Goal: Task Accomplishment & Management: Manage account settings

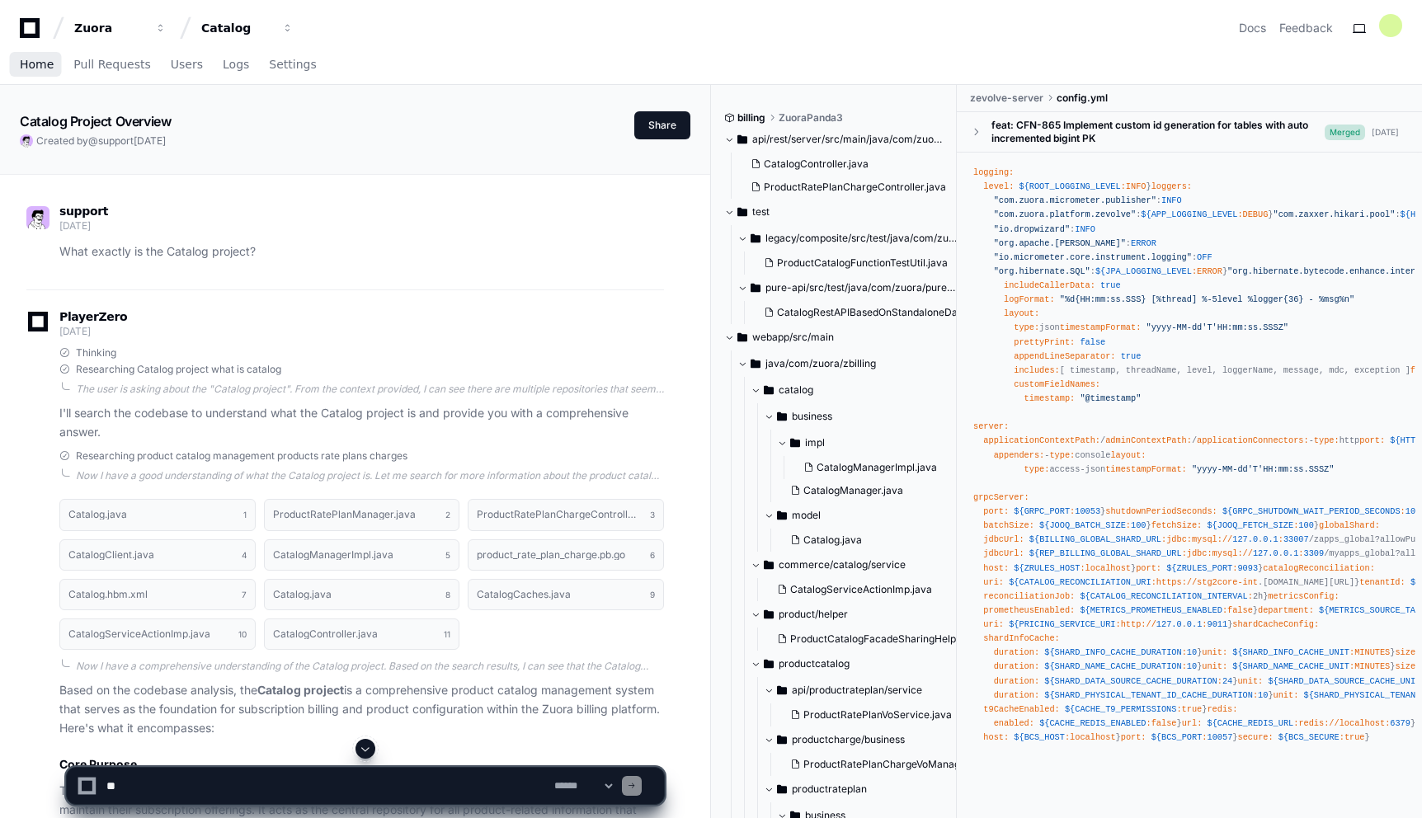
click at [27, 66] on span "Home" at bounding box center [37, 64] width 34 height 10
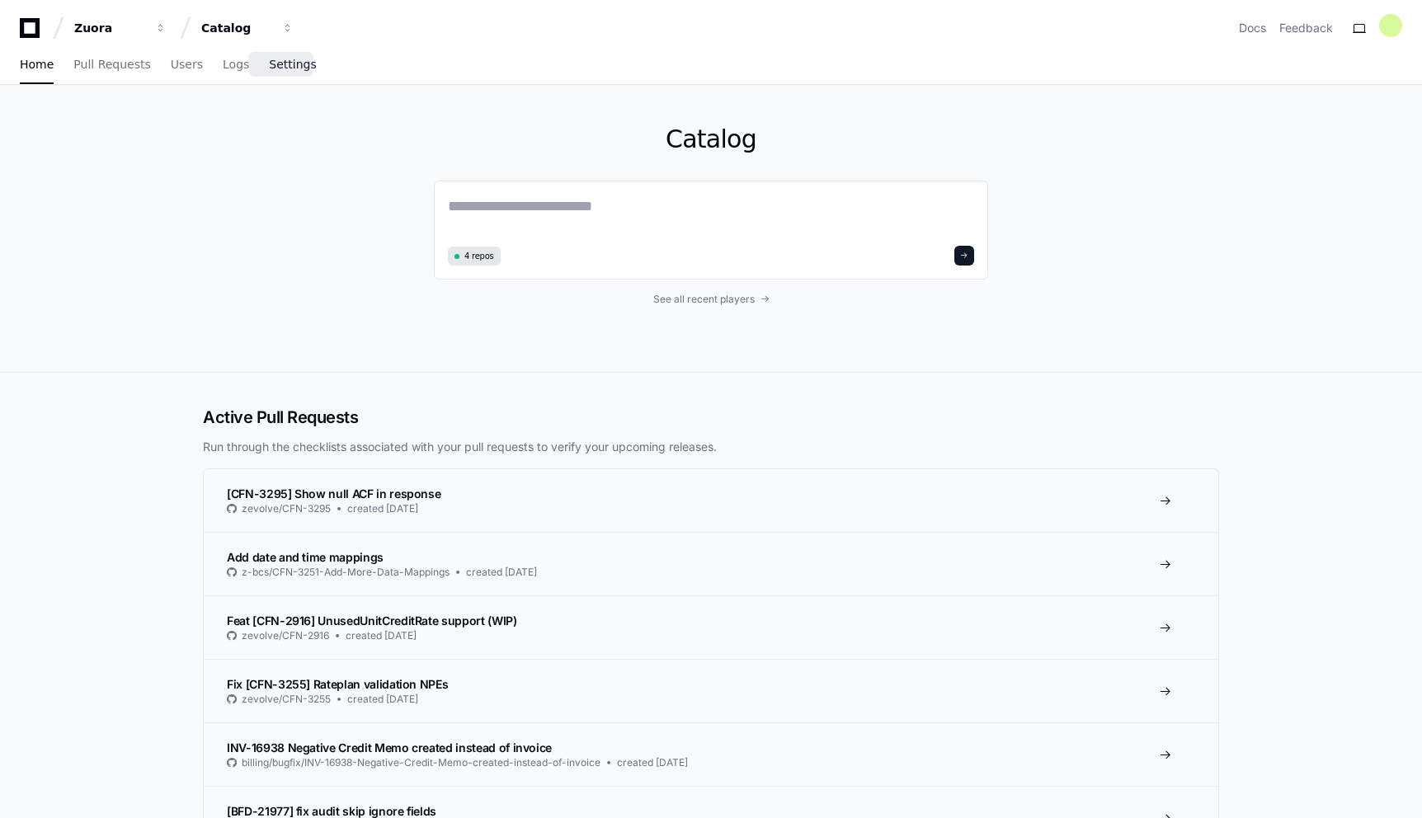
click at [275, 59] on span "Settings" at bounding box center [292, 64] width 47 height 10
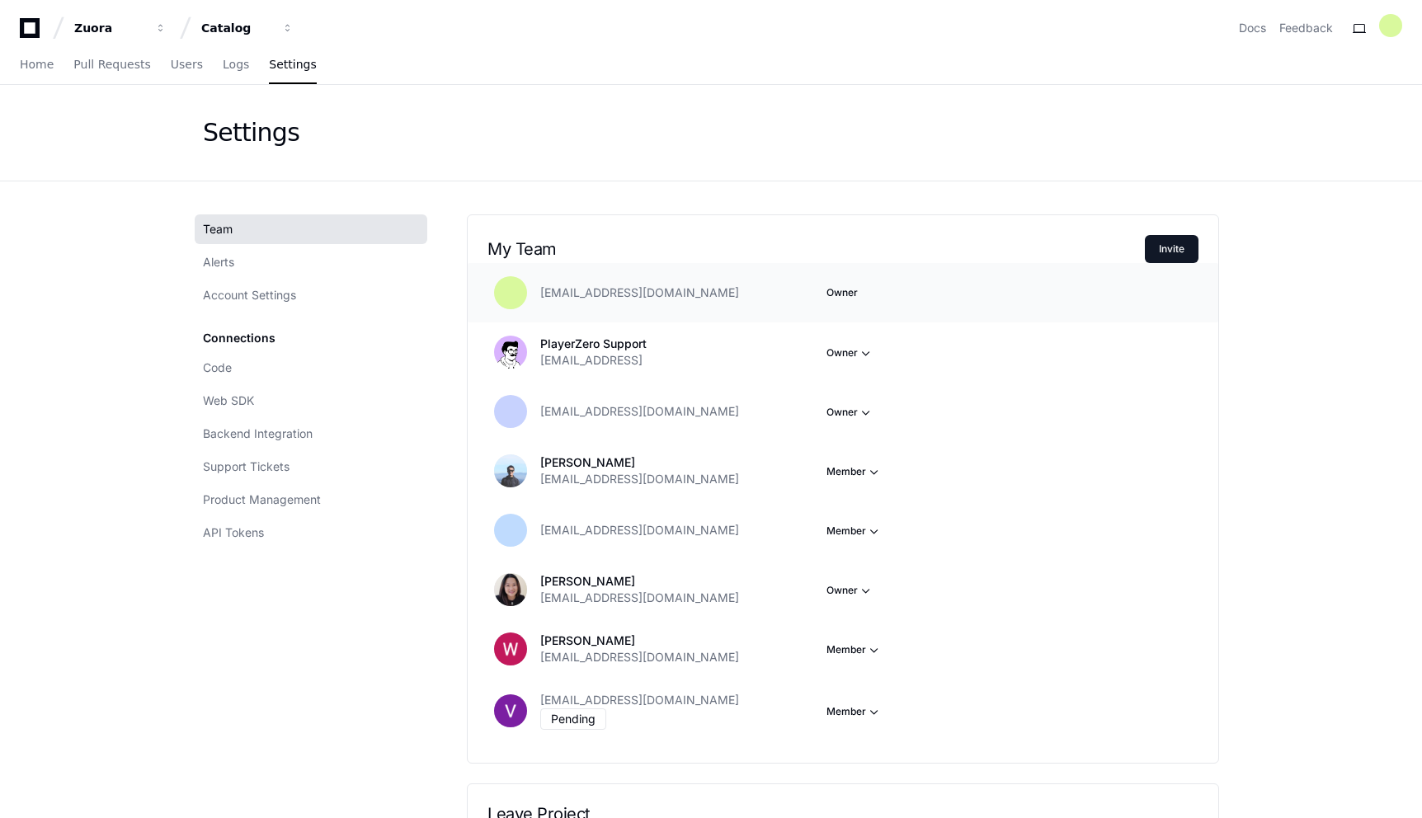
click at [1165, 264] on div "[EMAIL_ADDRESS][DOMAIN_NAME] Owner" at bounding box center [843, 292] width 751 height 59
click at [1165, 248] on button "Invite" at bounding box center [1172, 249] width 54 height 28
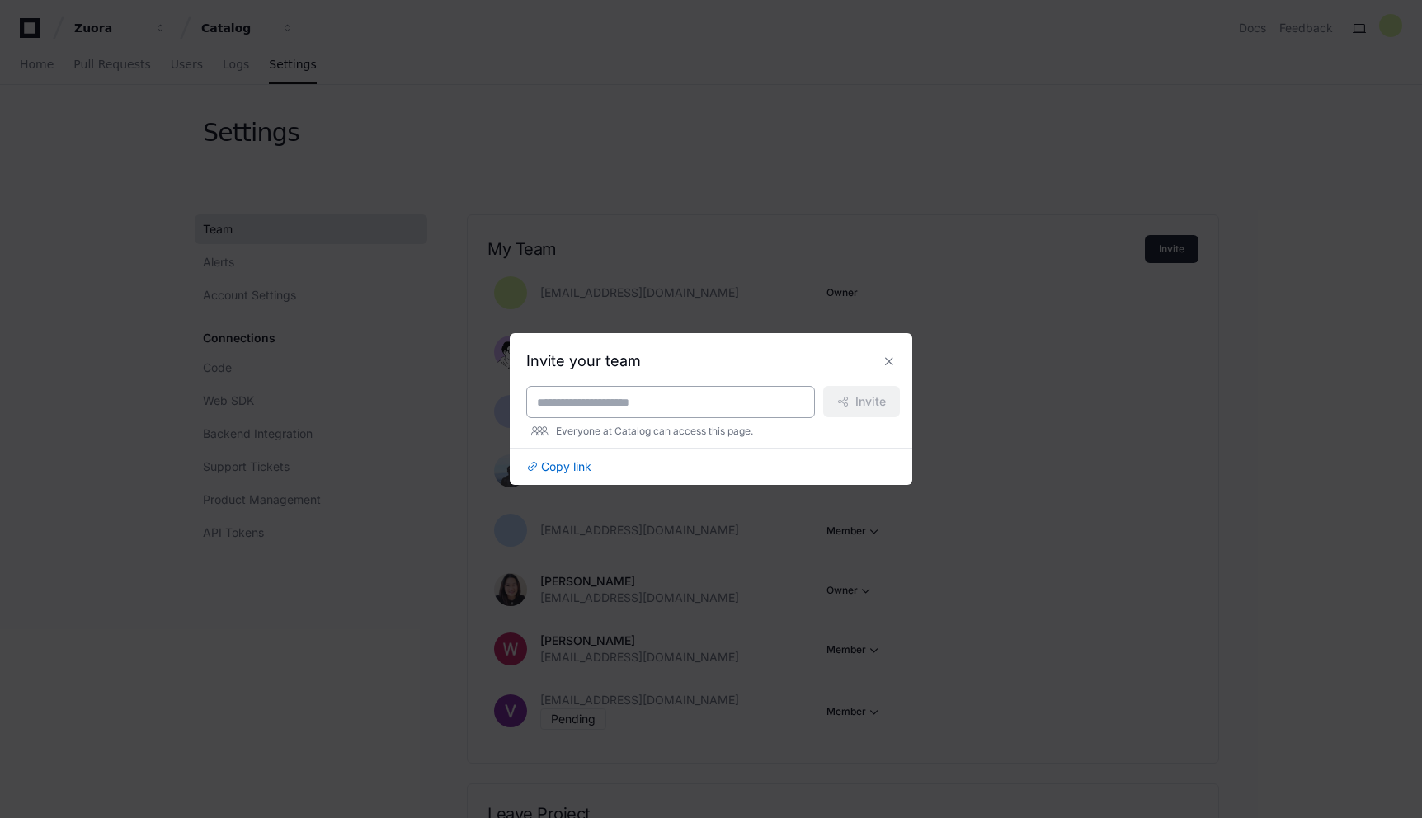
click at [671, 393] on div at bounding box center [670, 402] width 289 height 32
type input "**********"
click at [859, 406] on span "Invite" at bounding box center [870, 401] width 31 height 16
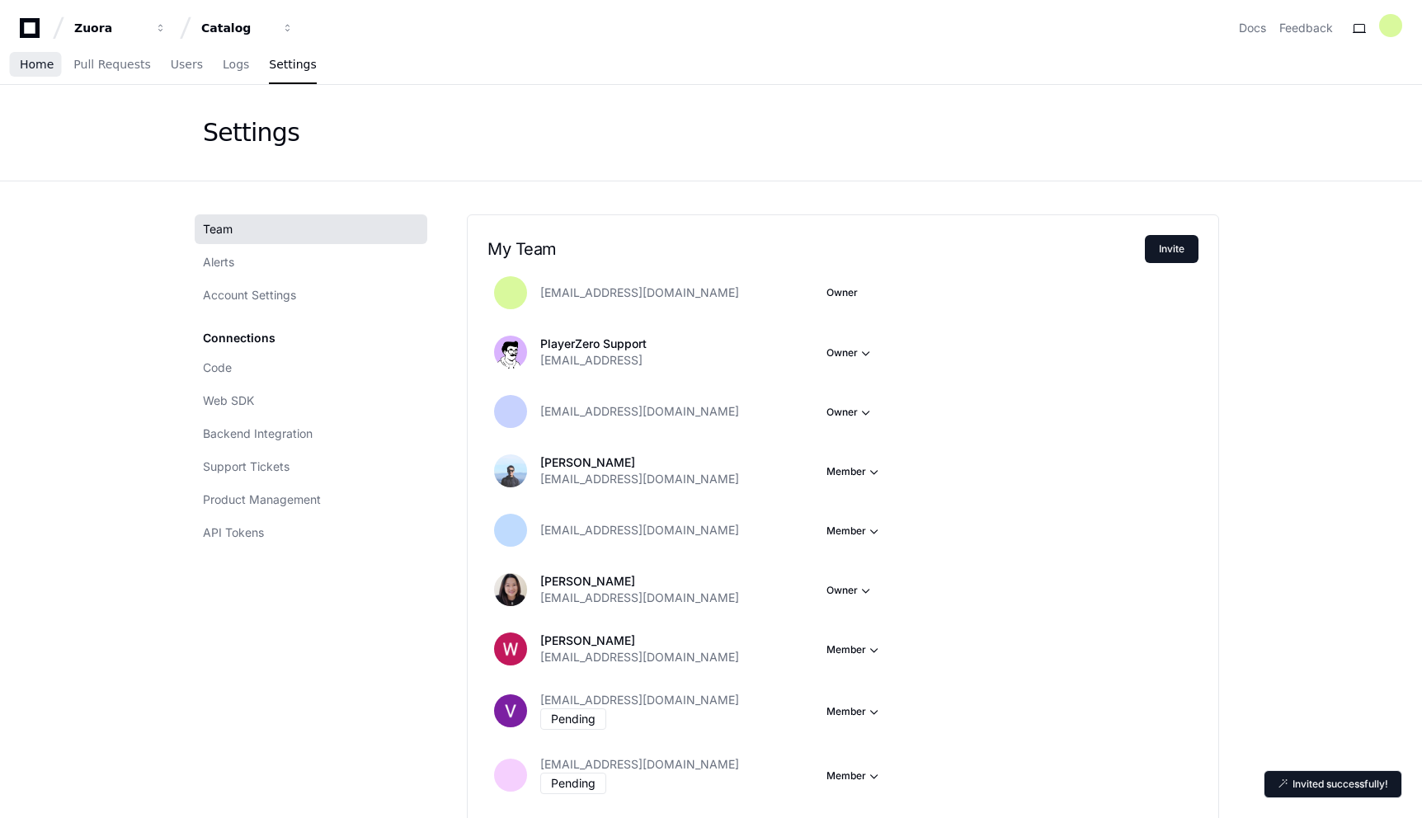
click at [34, 69] on span "Home" at bounding box center [37, 64] width 34 height 10
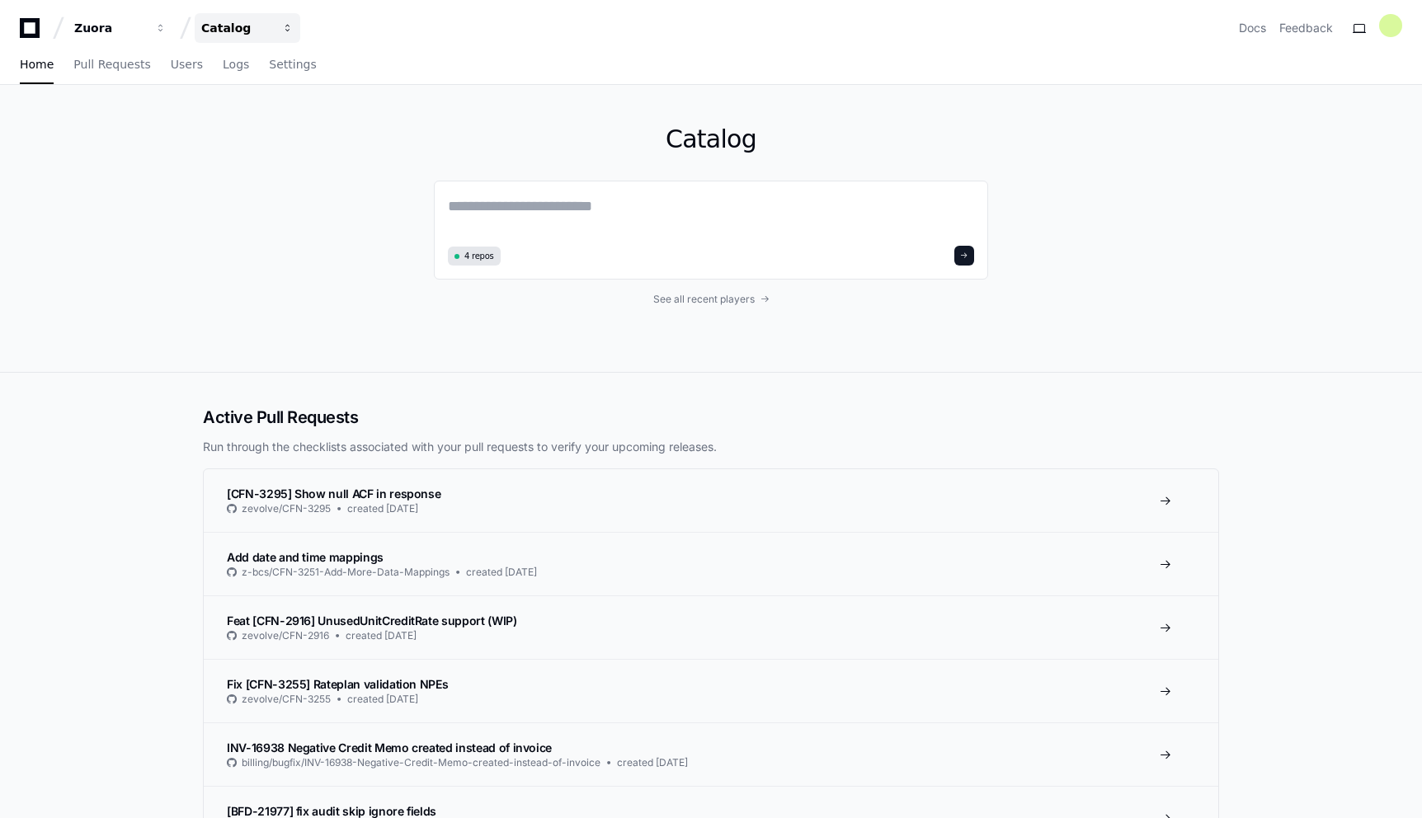
click at [167, 26] on span "button" at bounding box center [161, 28] width 12 height 12
click at [145, 296] on div "Catalog 4 repos See all recent players" at bounding box center [711, 229] width 1422 height 288
click at [167, 30] on span "button" at bounding box center [161, 28] width 12 height 12
click at [516, 153] on h1 "Catalog" at bounding box center [711, 140] width 554 height 30
click at [287, 62] on span "Settings" at bounding box center [292, 64] width 47 height 10
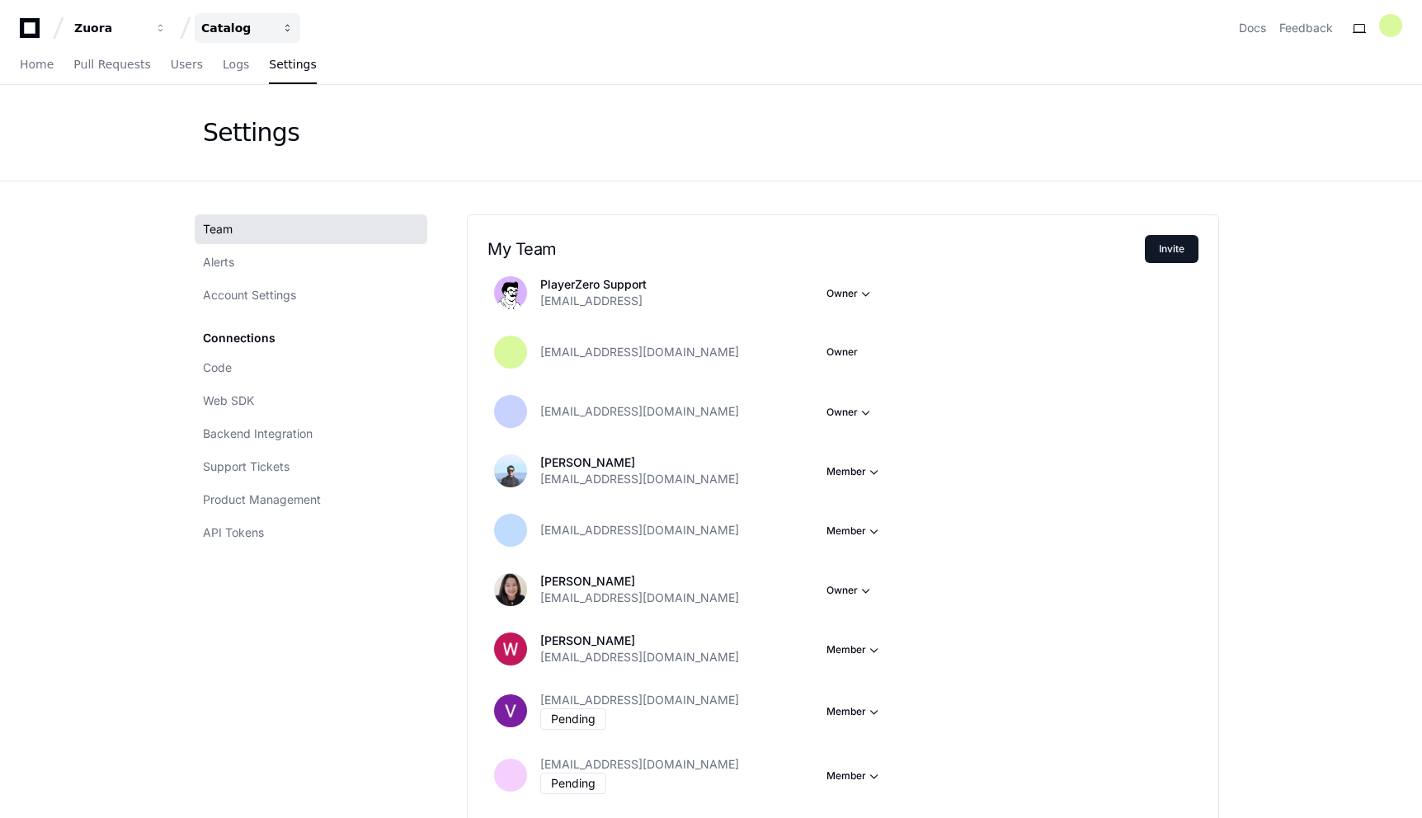
click at [167, 25] on span "button" at bounding box center [161, 28] width 12 height 12
click at [295, 217] on button "R Revenue" at bounding box center [310, 219] width 238 height 33
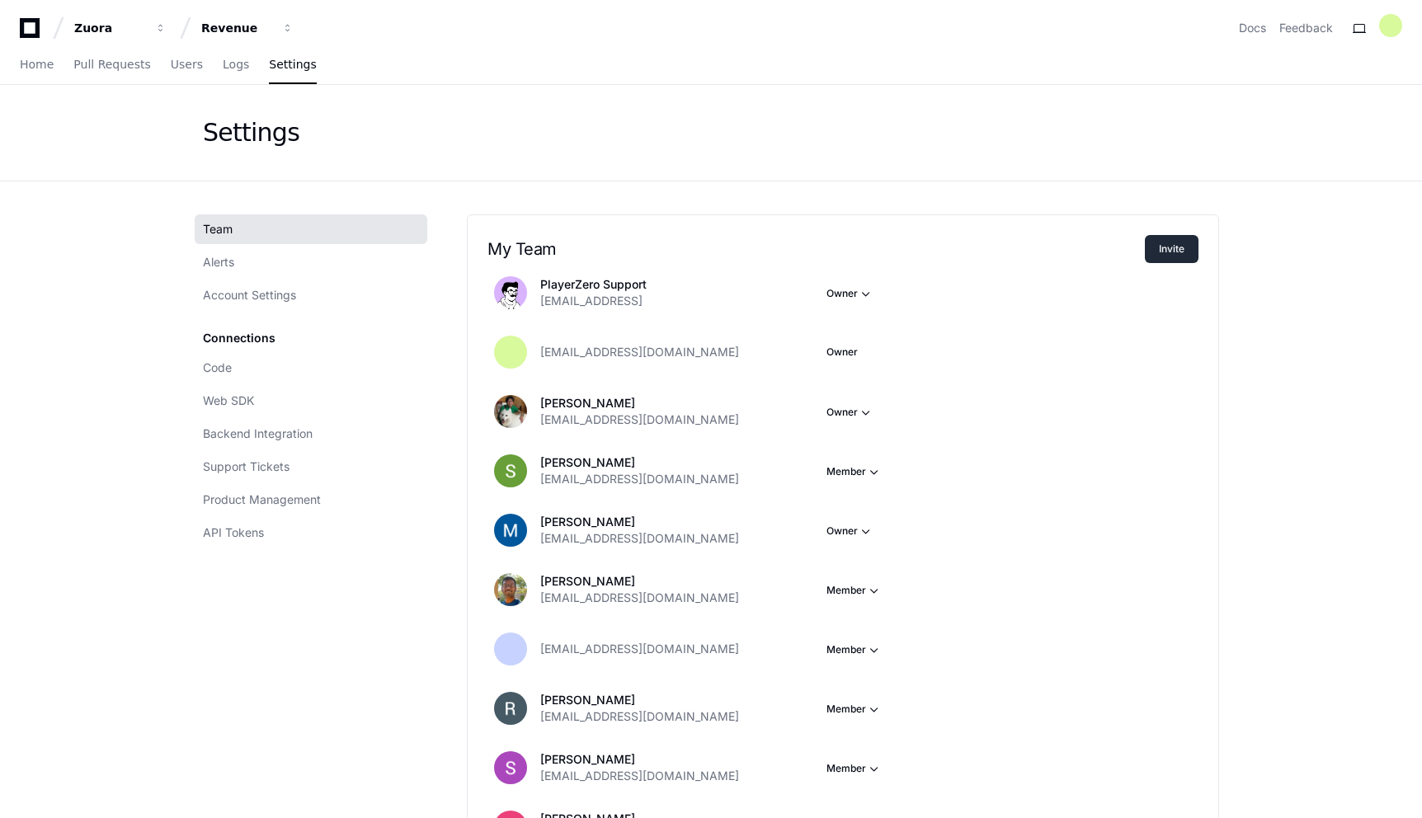
click at [1158, 251] on button "Invite" at bounding box center [1172, 249] width 54 height 28
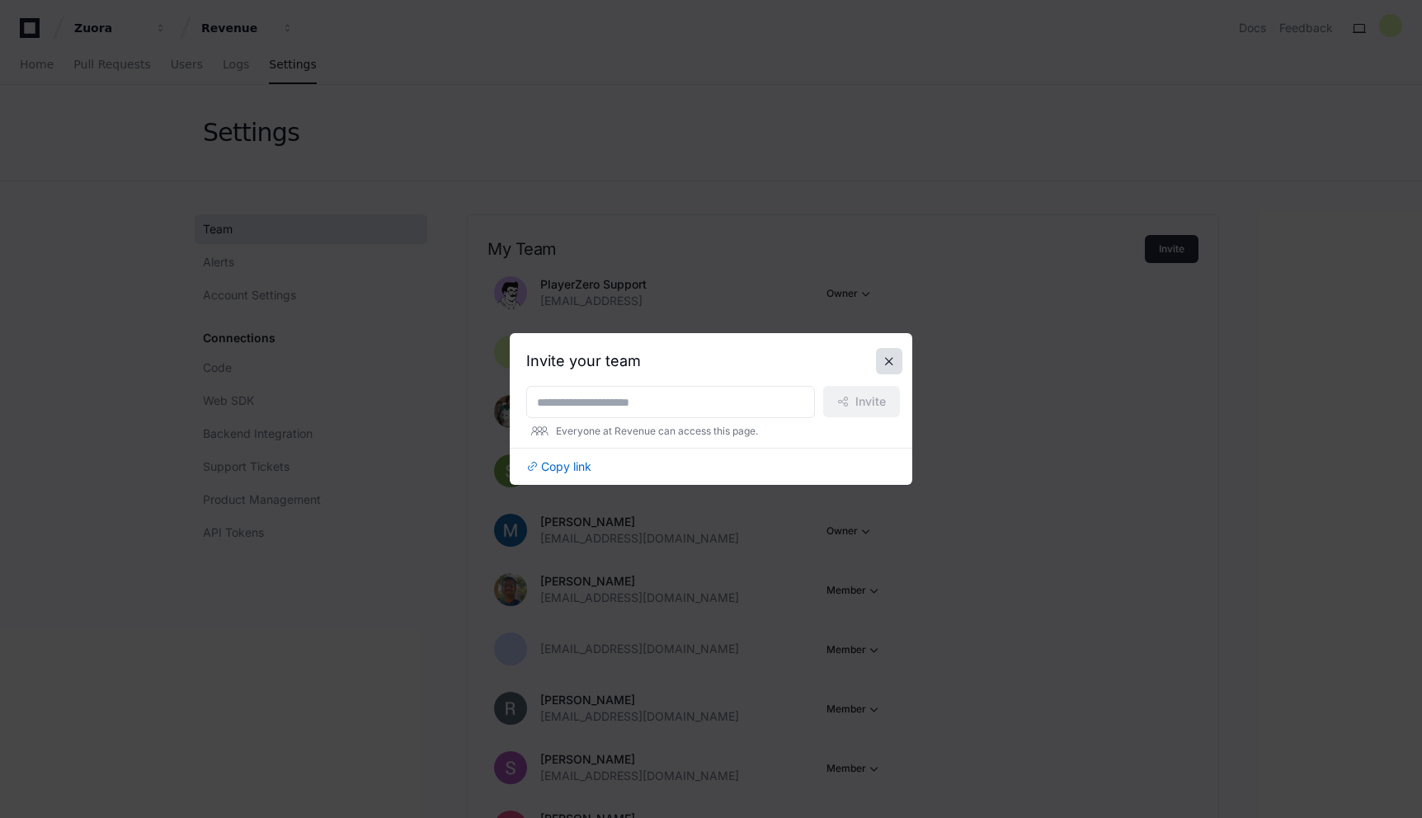
click at [890, 361] on button at bounding box center [889, 361] width 26 height 26
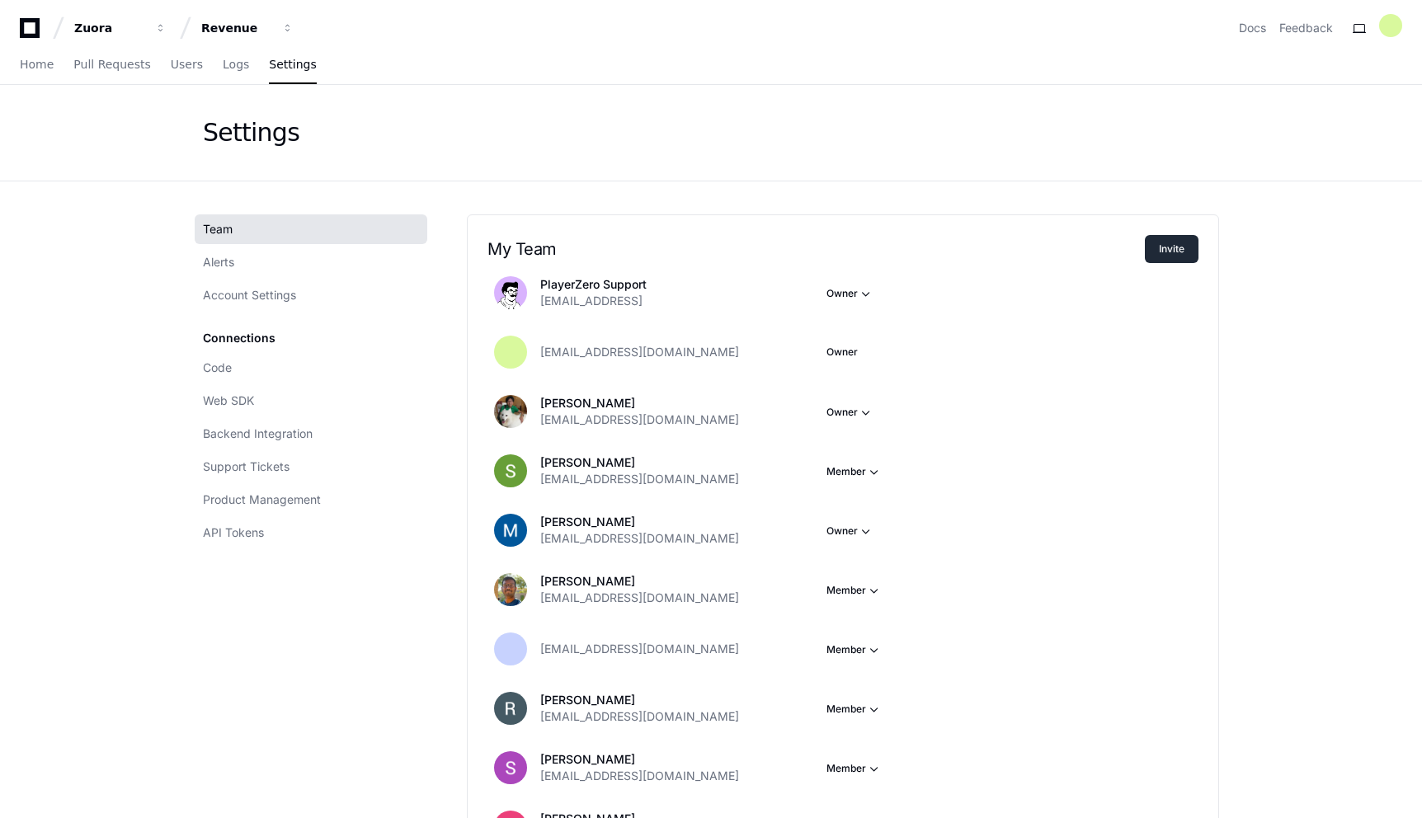
click at [1173, 246] on button "Invite" at bounding box center [1172, 249] width 54 height 28
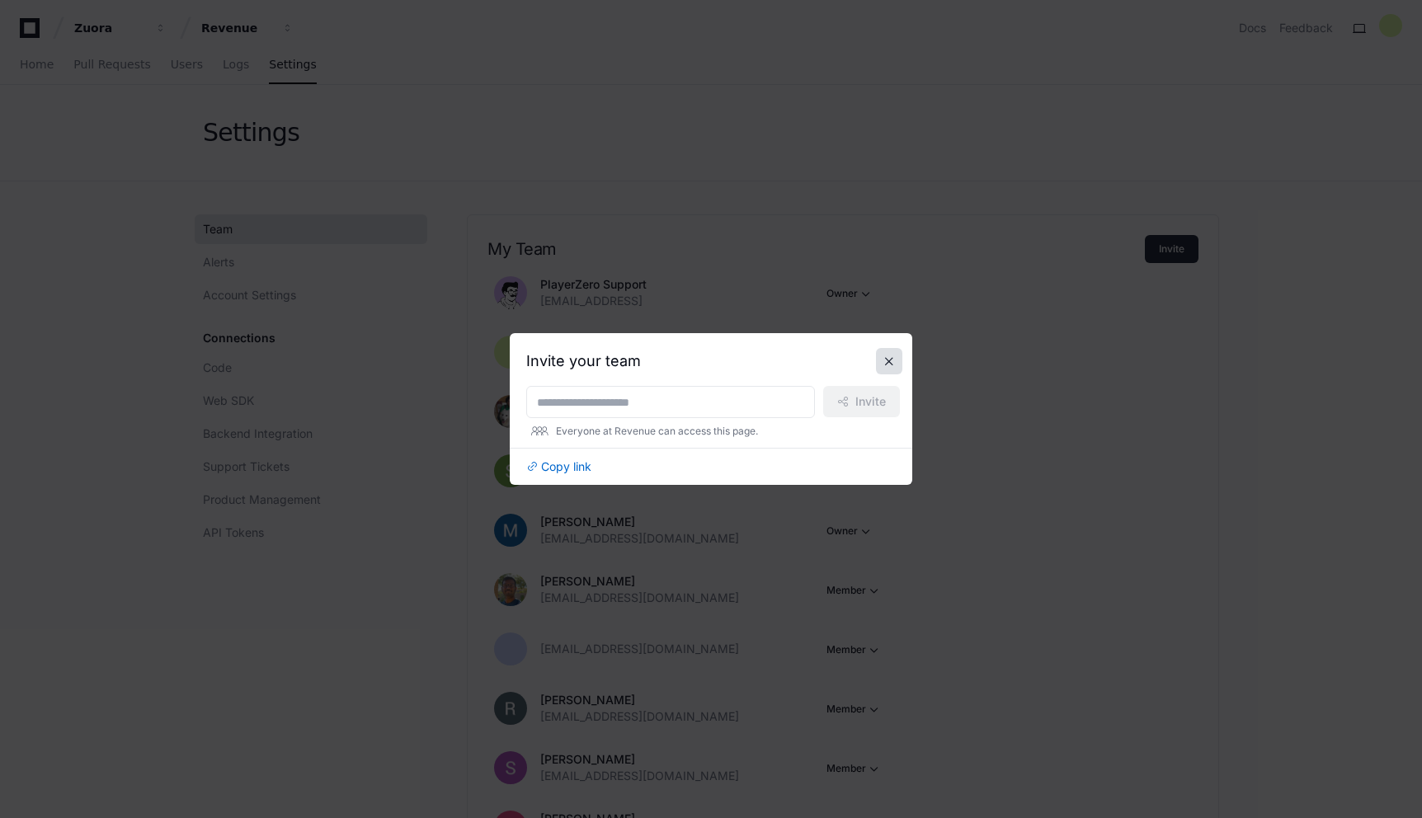
click at [886, 356] on button at bounding box center [889, 361] width 26 height 26
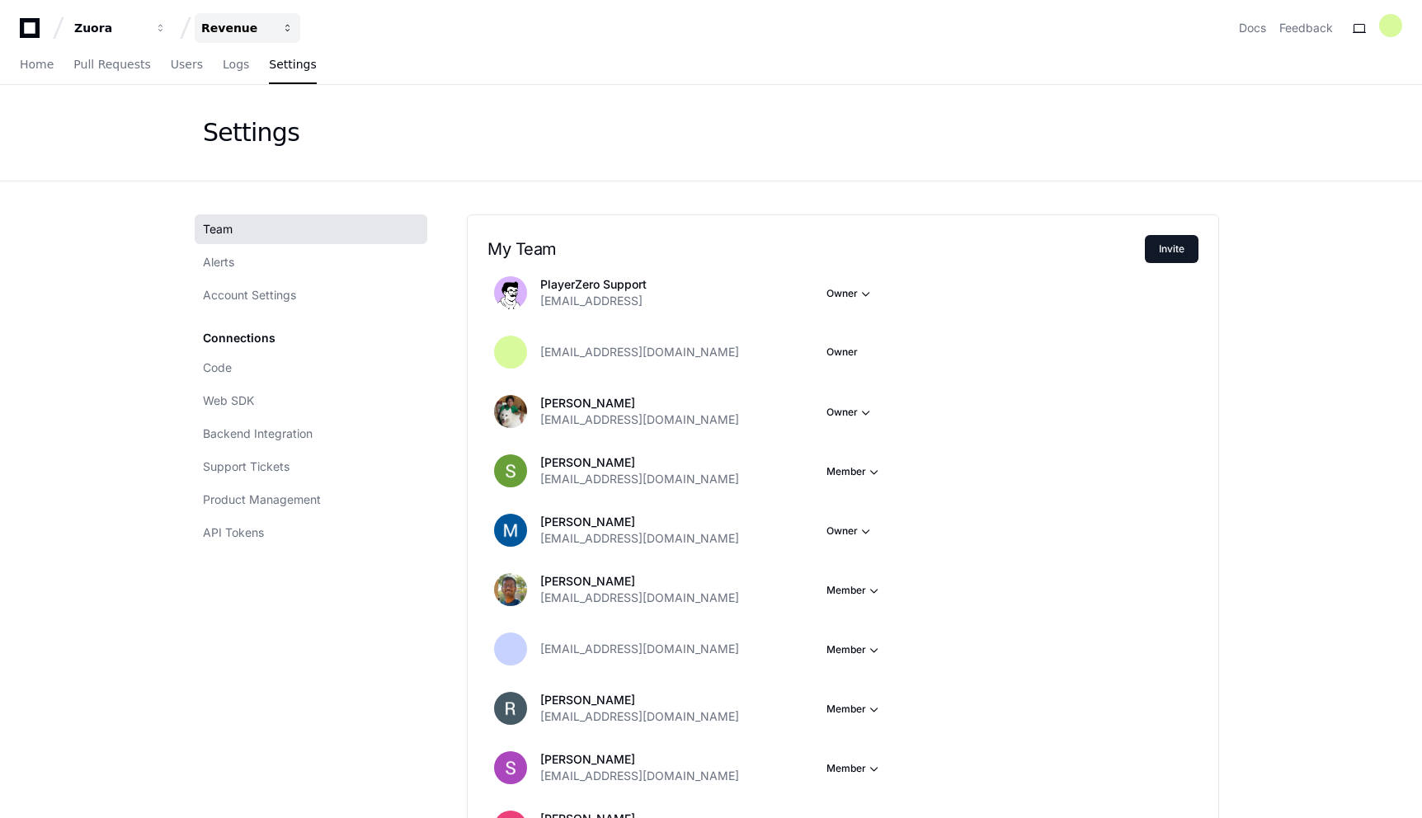
click at [167, 26] on span "button" at bounding box center [161, 28] width 12 height 12
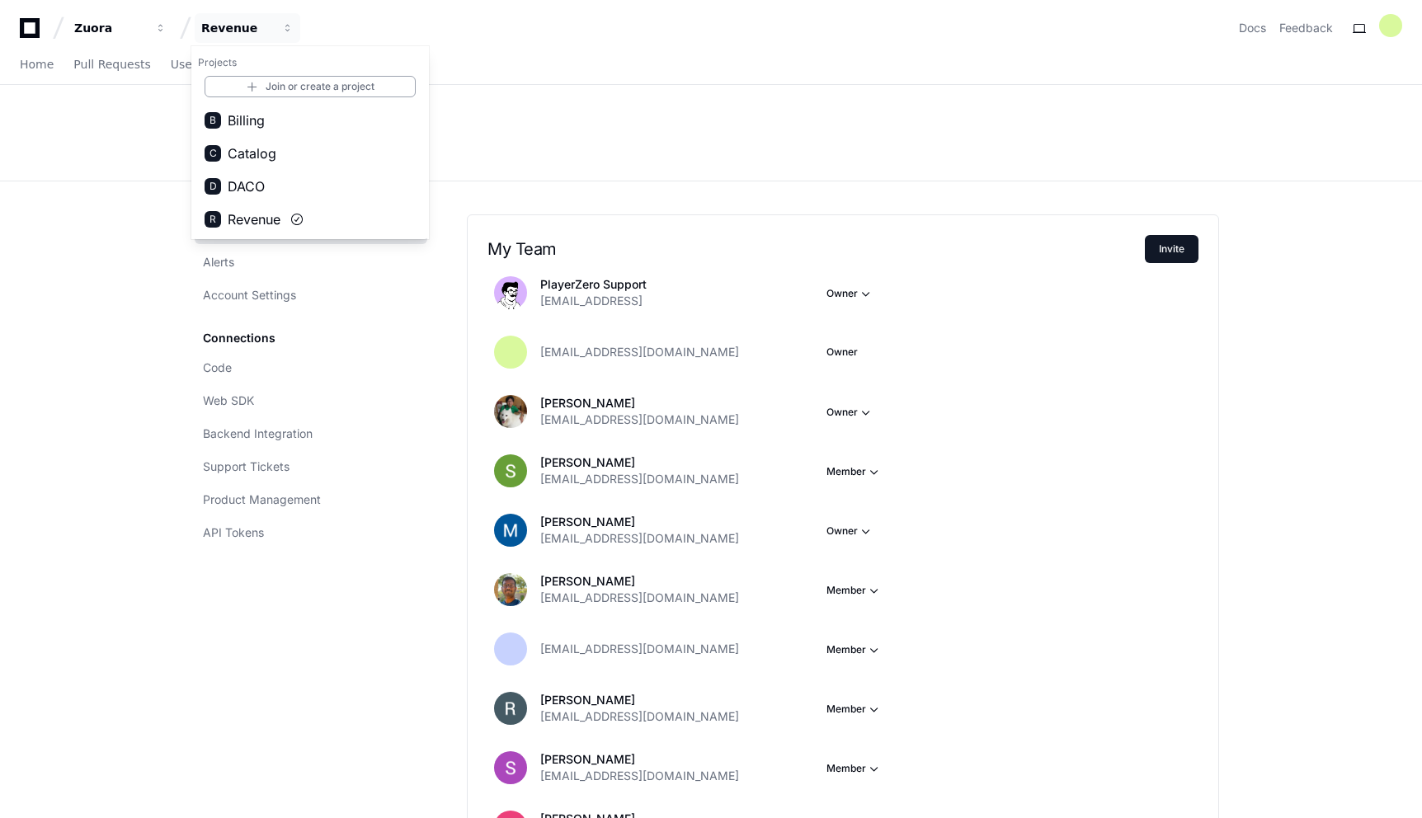
click at [494, 55] on div "Home Pull Requests Users Logs Settings" at bounding box center [711, 65] width 1382 height 38
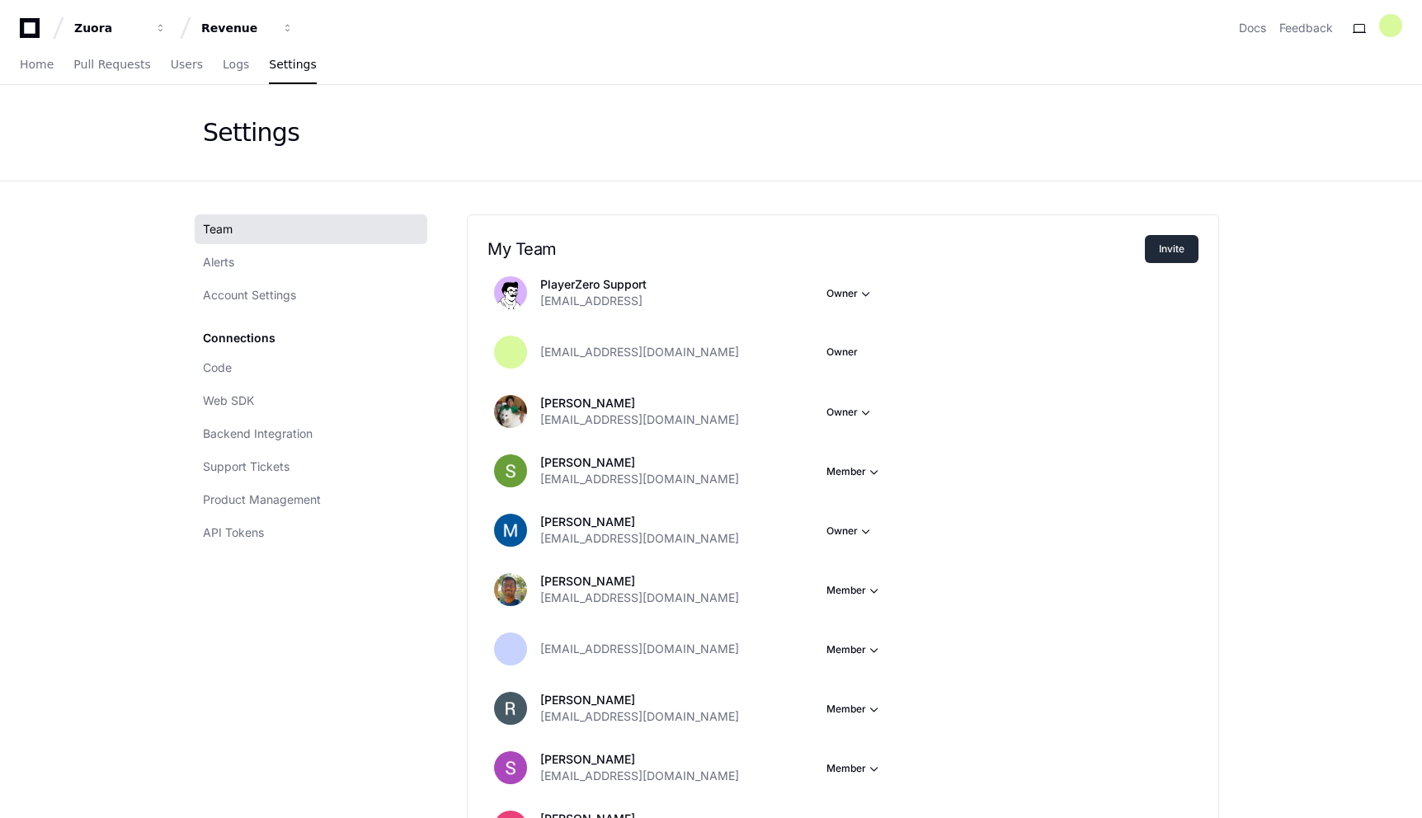
click at [1167, 246] on button "Invite" at bounding box center [1172, 249] width 54 height 28
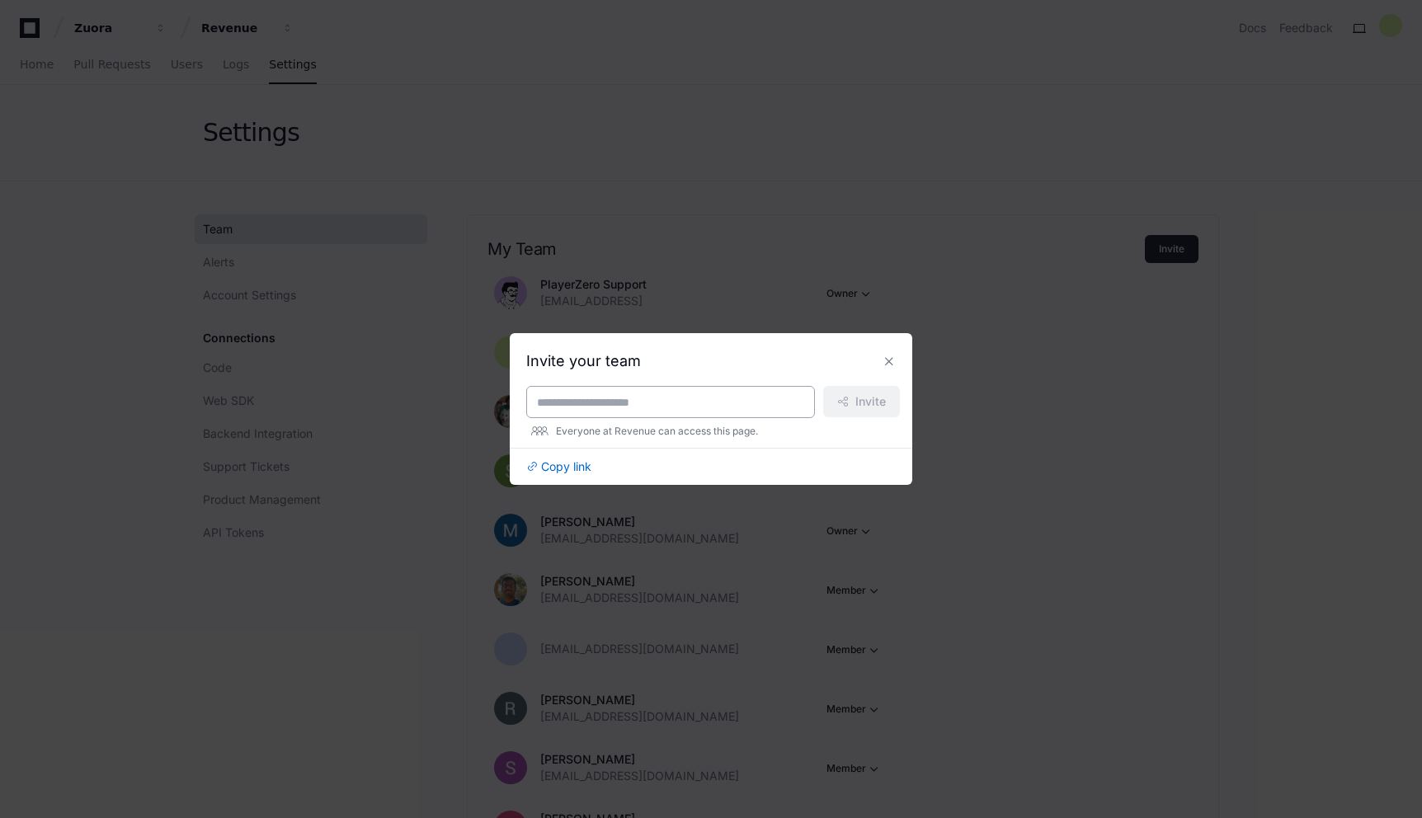
click at [655, 398] on input at bounding box center [670, 402] width 267 height 16
click at [748, 402] on input "**********" at bounding box center [670, 402] width 267 height 16
type input "**********"
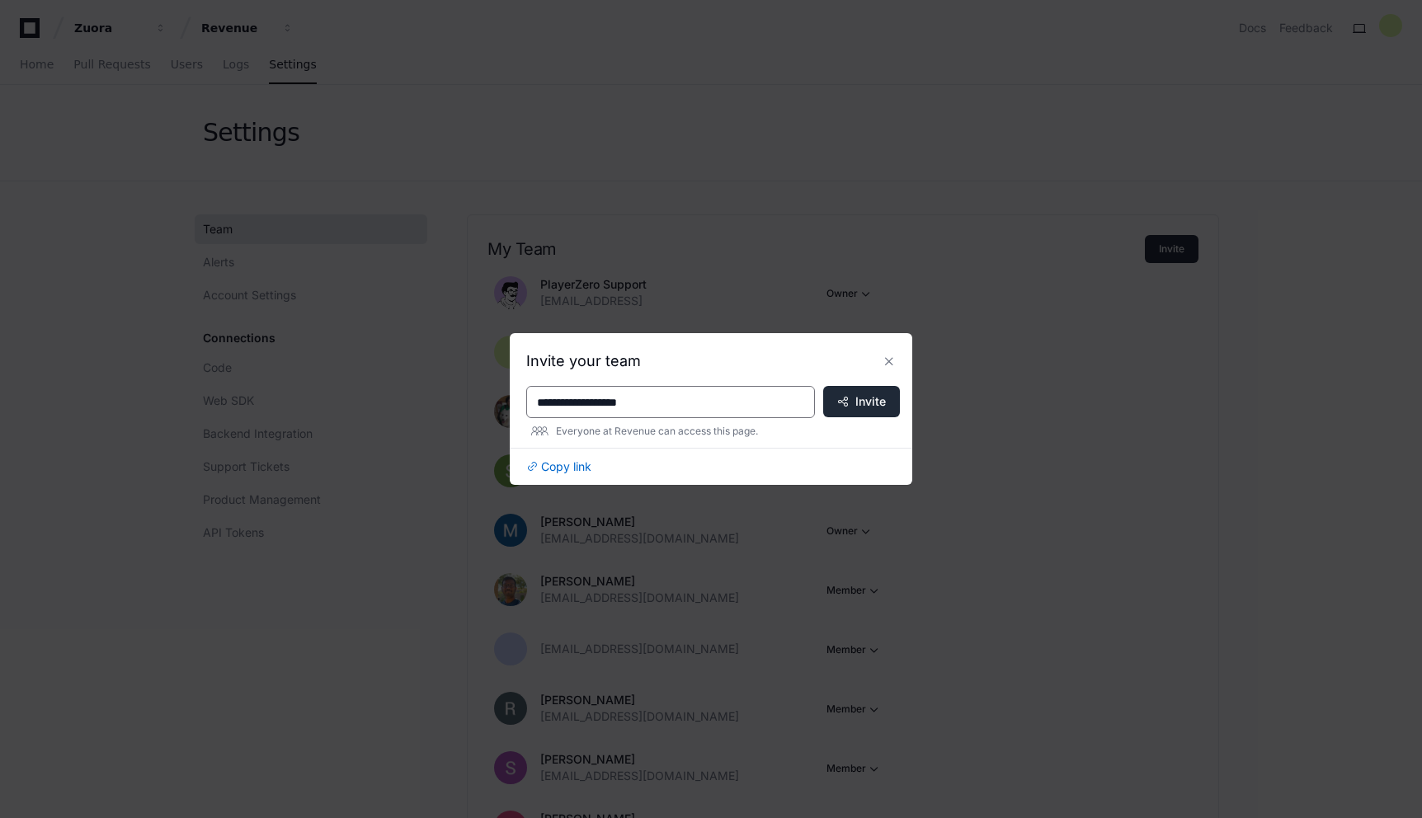
click at [855, 403] on span "Invite" at bounding box center [870, 401] width 31 height 16
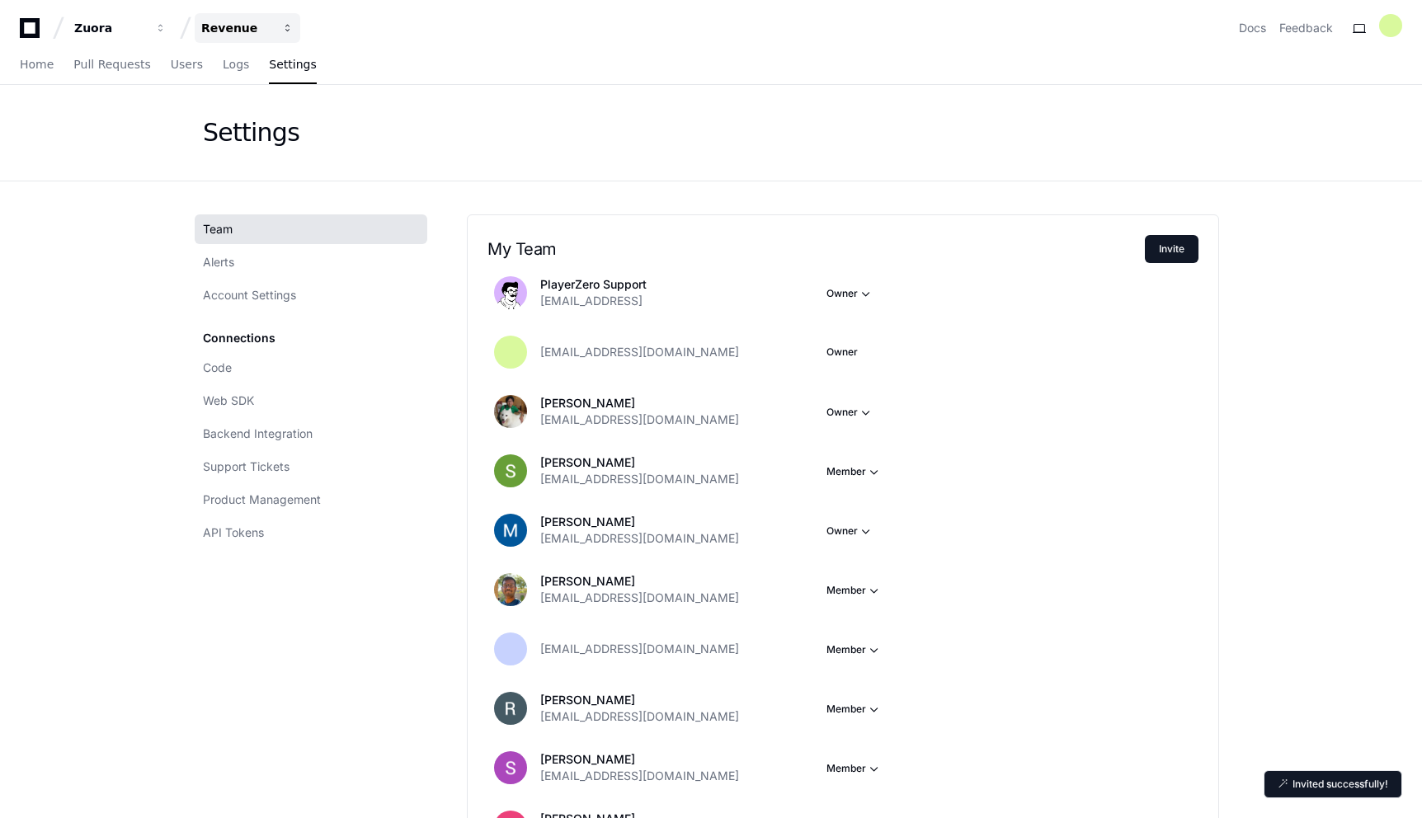
click at [167, 24] on span "button" at bounding box center [161, 28] width 12 height 12
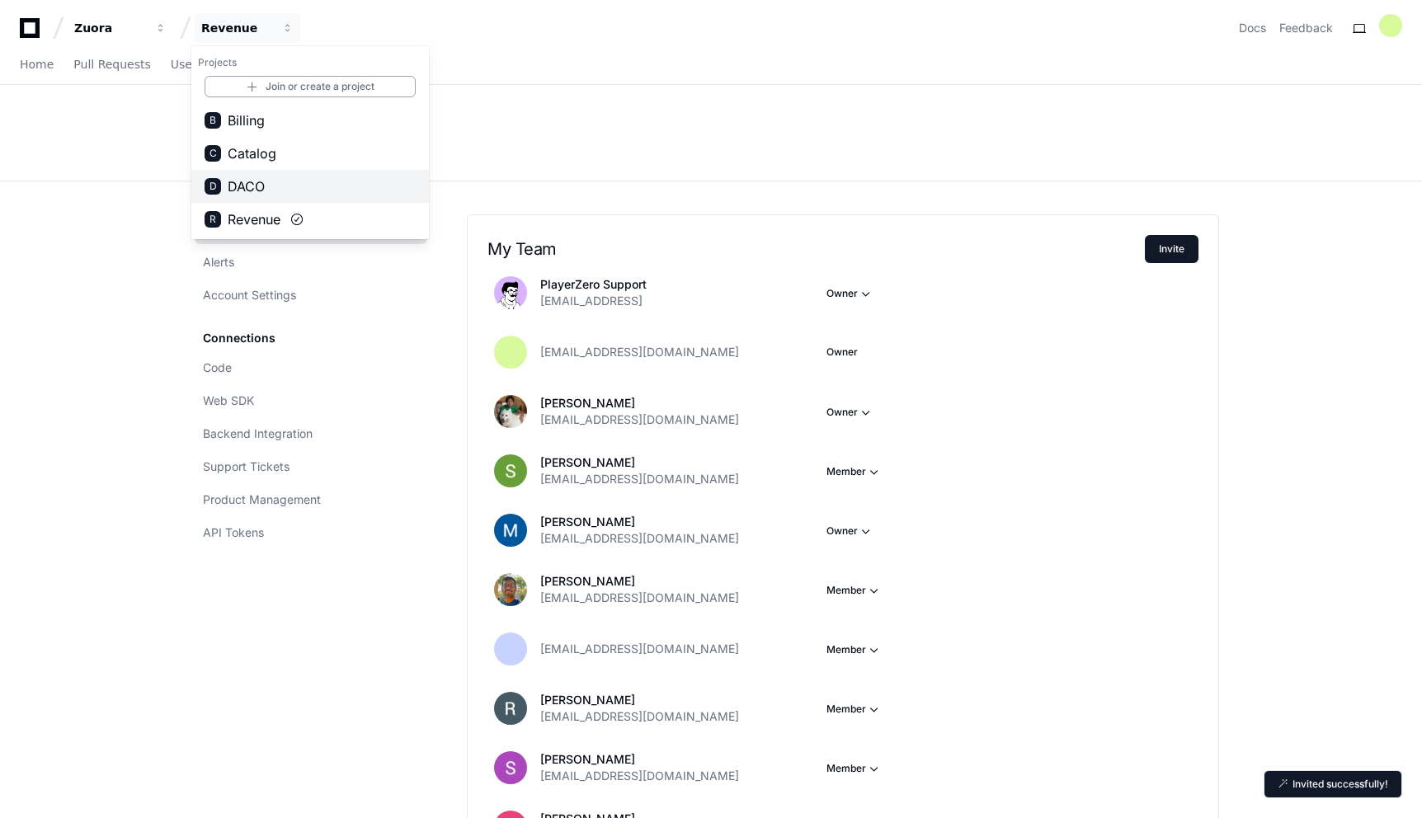
click at [253, 182] on span "DACO" at bounding box center [246, 187] width 37 height 20
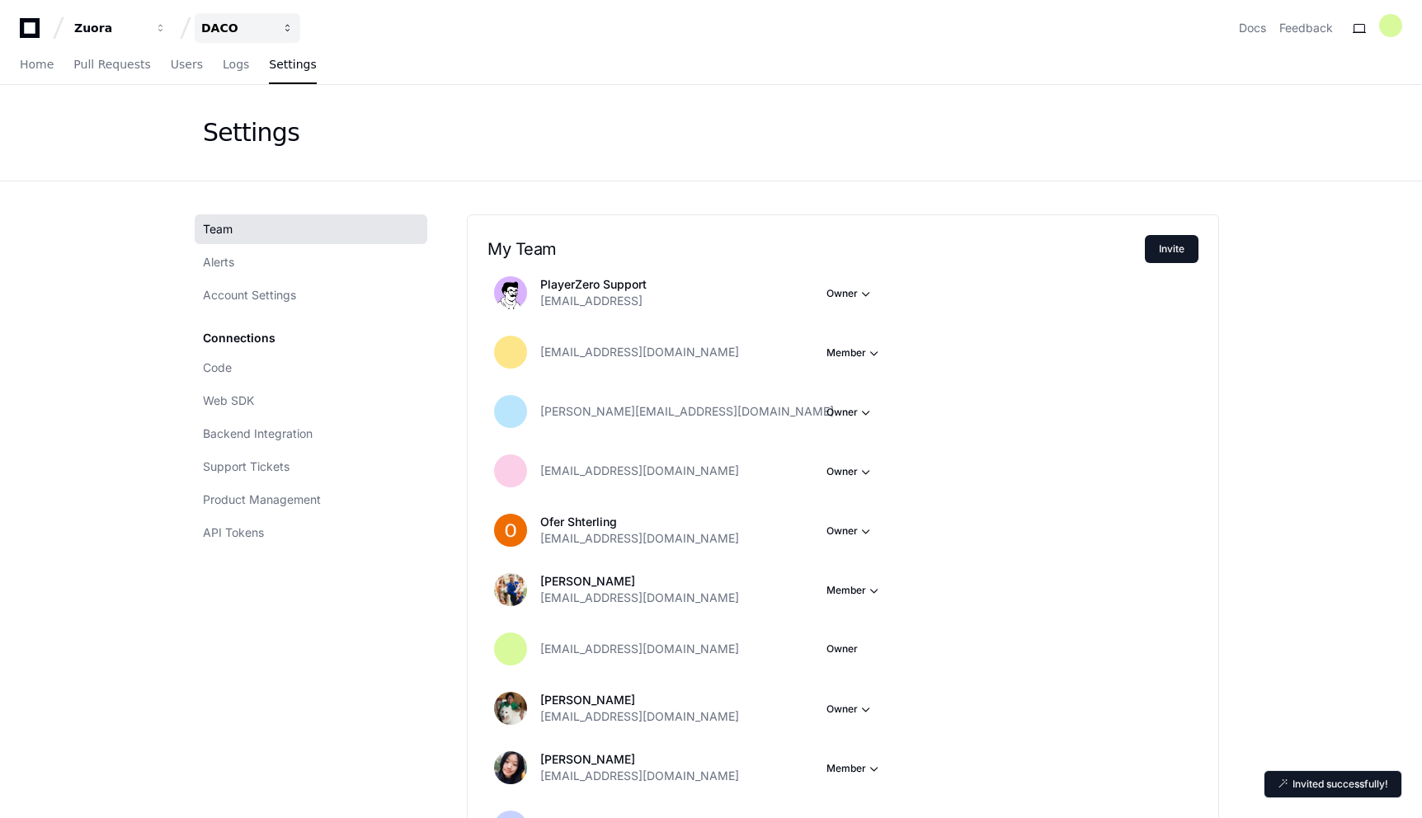
click at [280, 29] on button "DACO" at bounding box center [248, 28] width 106 height 30
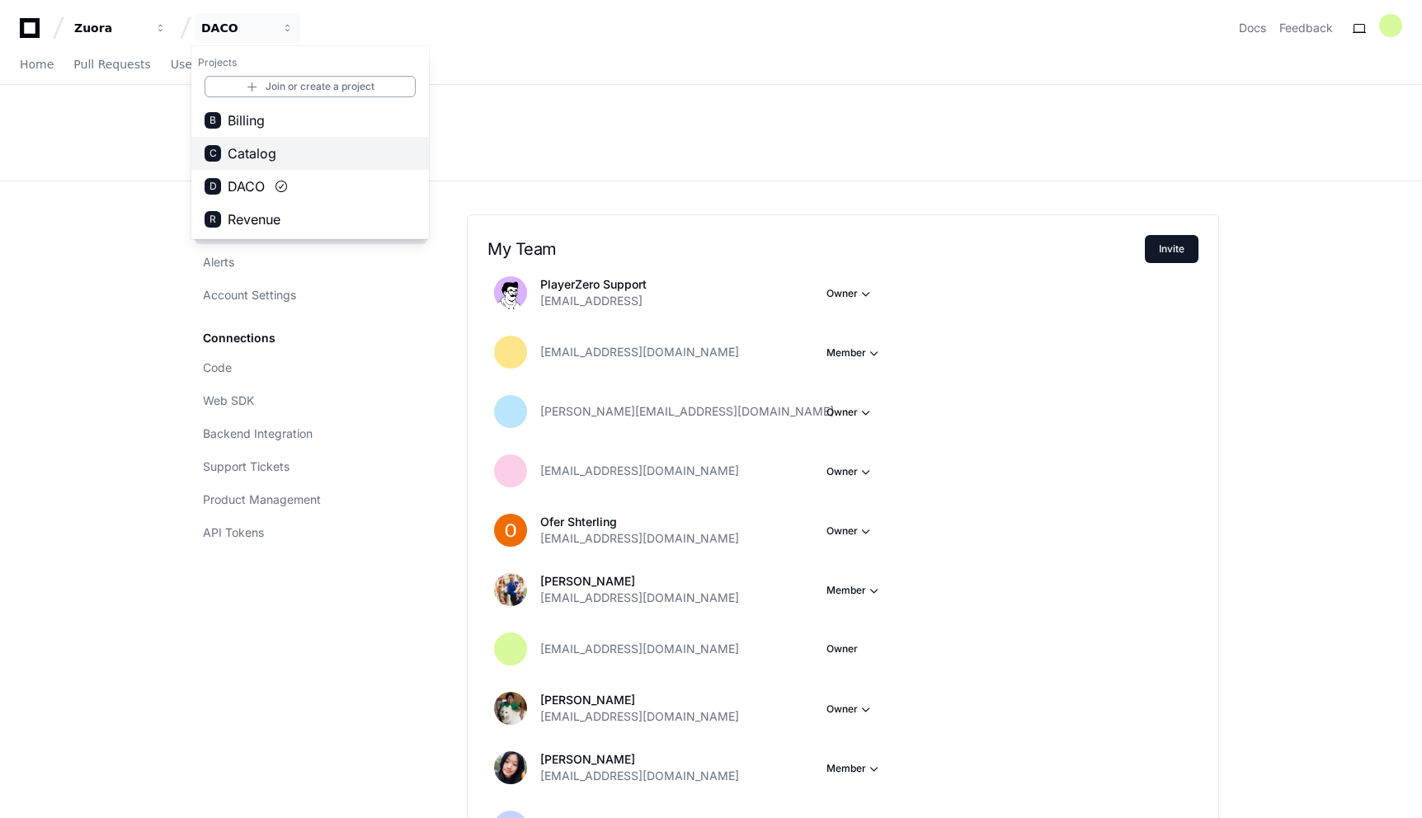
click at [249, 151] on span "Catalog" at bounding box center [252, 154] width 49 height 20
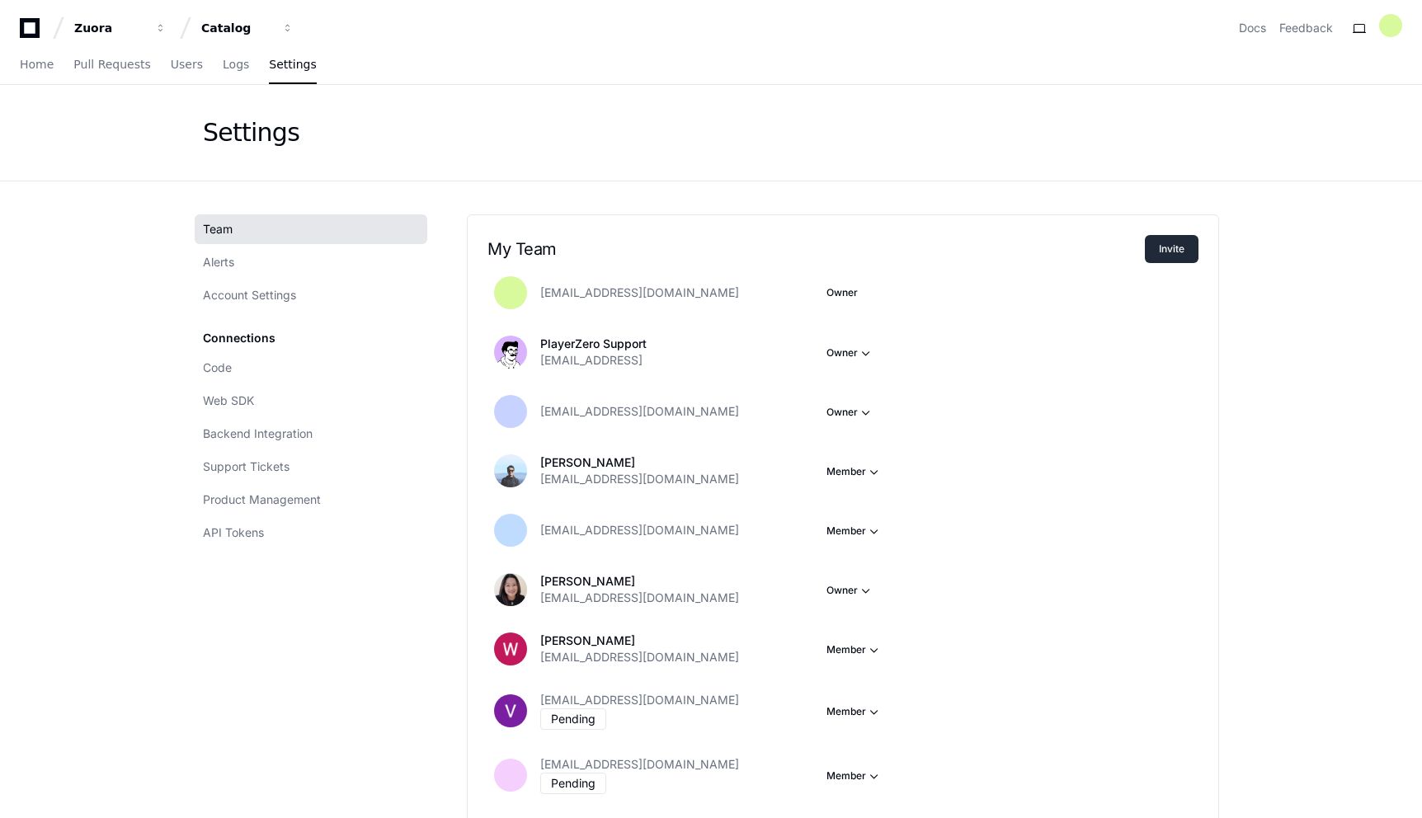
click at [1173, 257] on button "Invite" at bounding box center [1172, 249] width 54 height 28
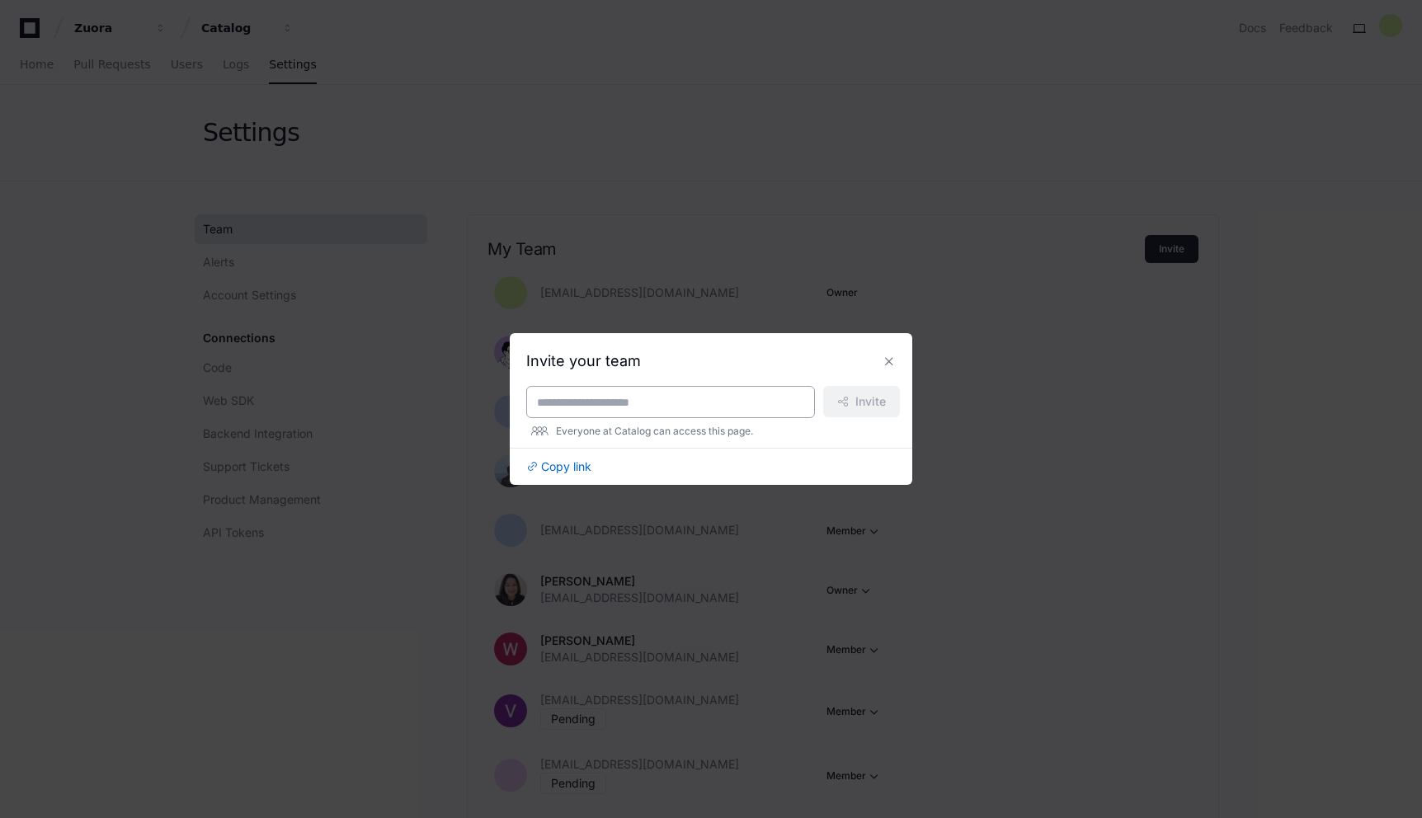
click at [728, 407] on input at bounding box center [670, 402] width 267 height 16
paste input "**********"
type input "**********"
click at [884, 405] on span "Invite" at bounding box center [870, 401] width 31 height 16
